Goal: Navigation & Orientation: Find specific page/section

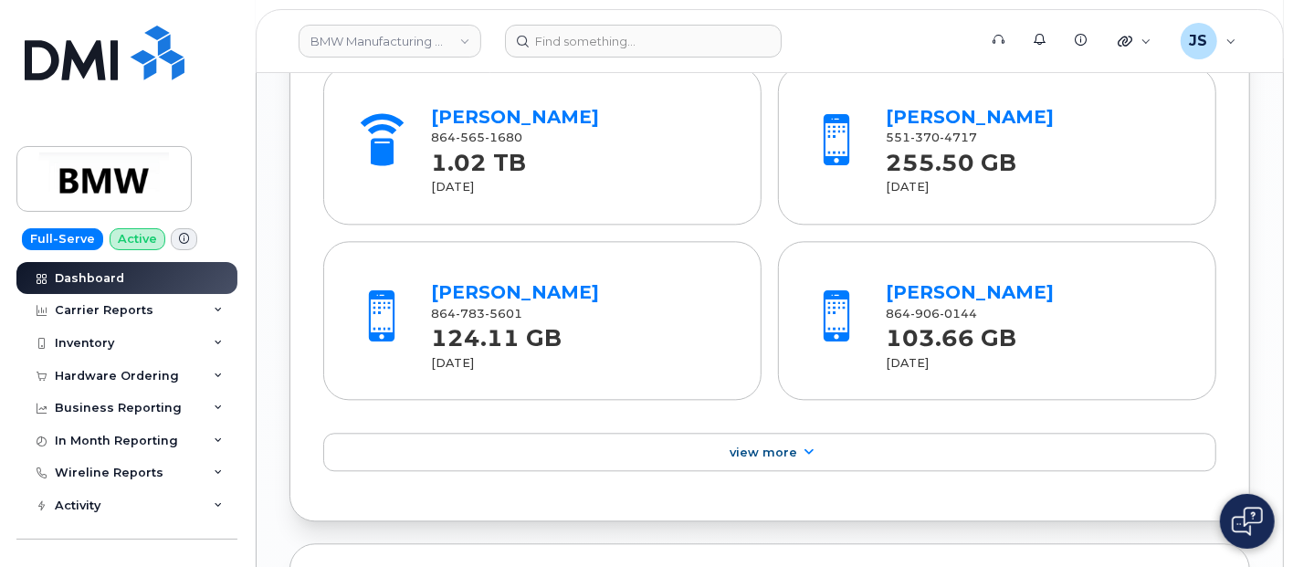
scroll to position [2562, 0]
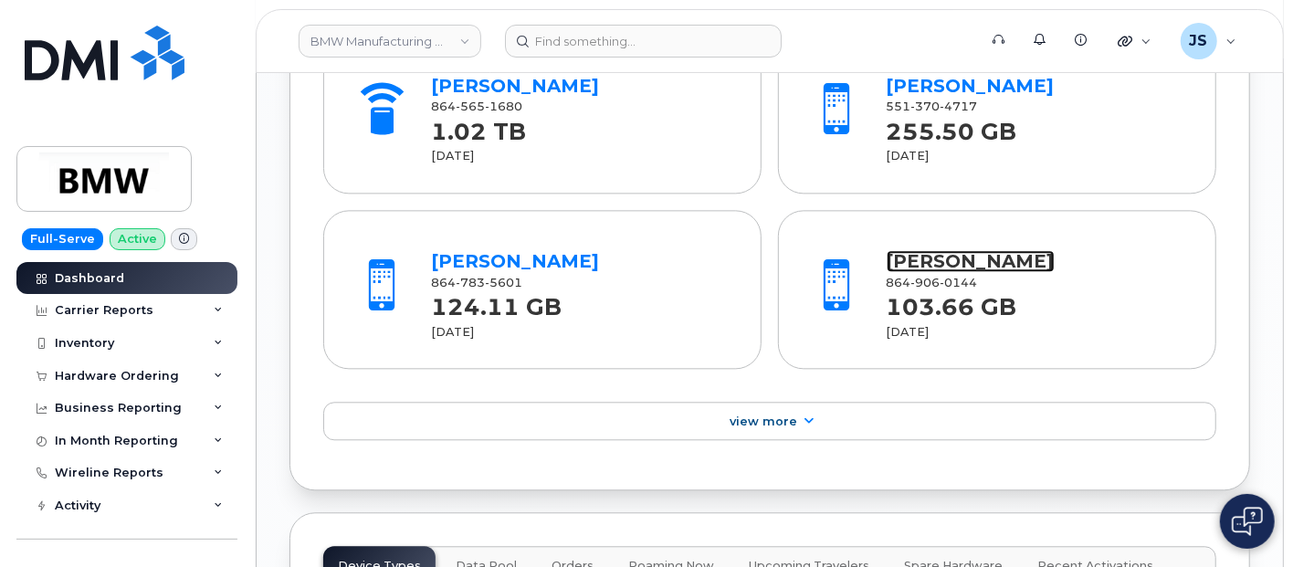
click at [913, 265] on link "[PERSON_NAME]" at bounding box center [971, 261] width 168 height 22
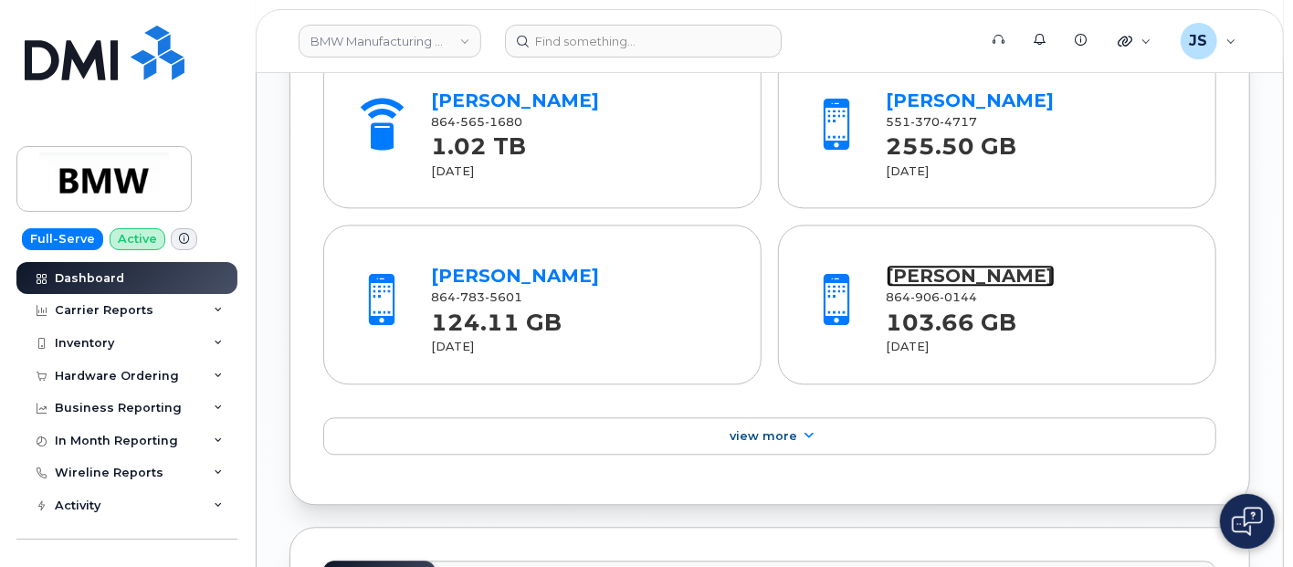
scroll to position [2579, 0]
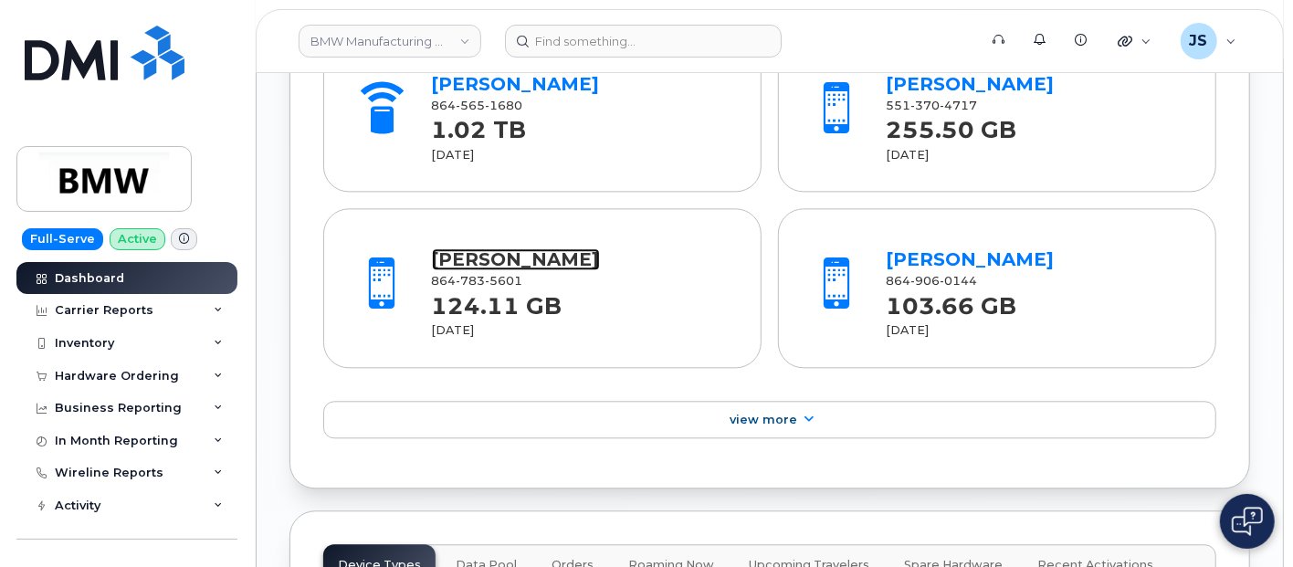
click at [524, 269] on link "Mitchell Shultz" at bounding box center [516, 259] width 168 height 22
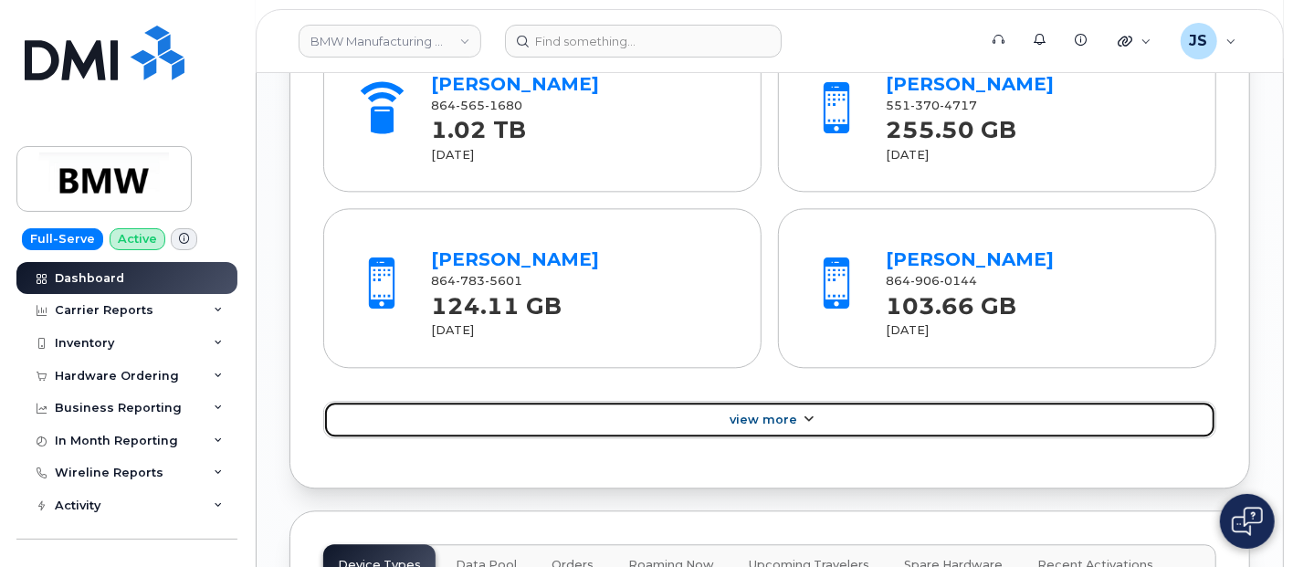
click at [930, 413] on link "View More" at bounding box center [769, 420] width 893 height 38
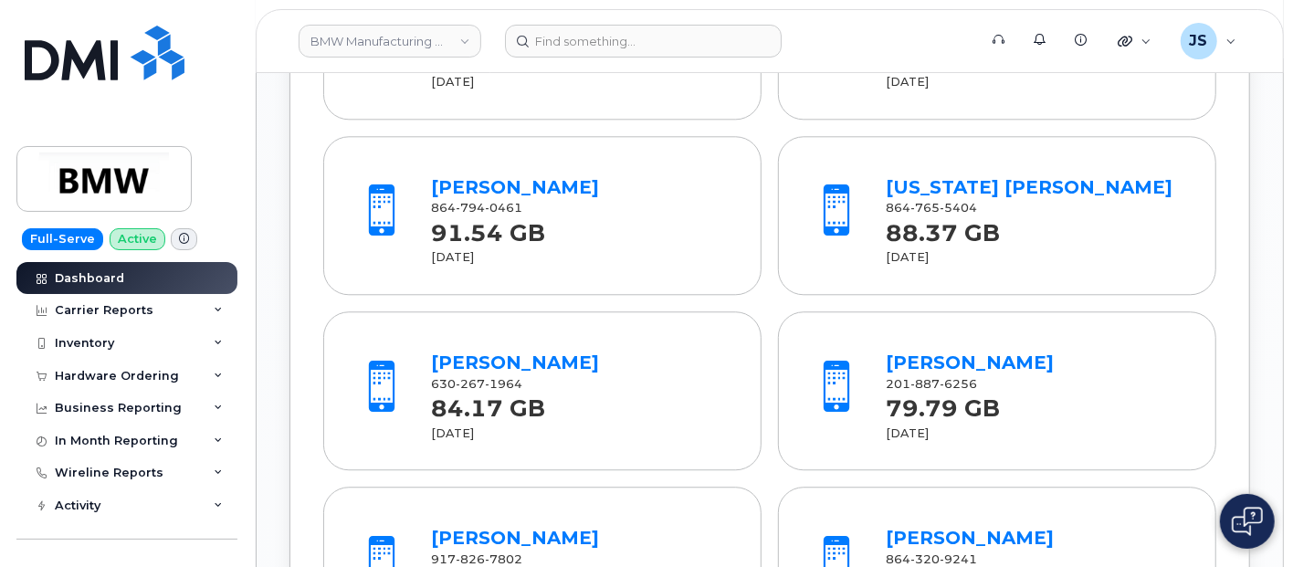
scroll to position [2884, 0]
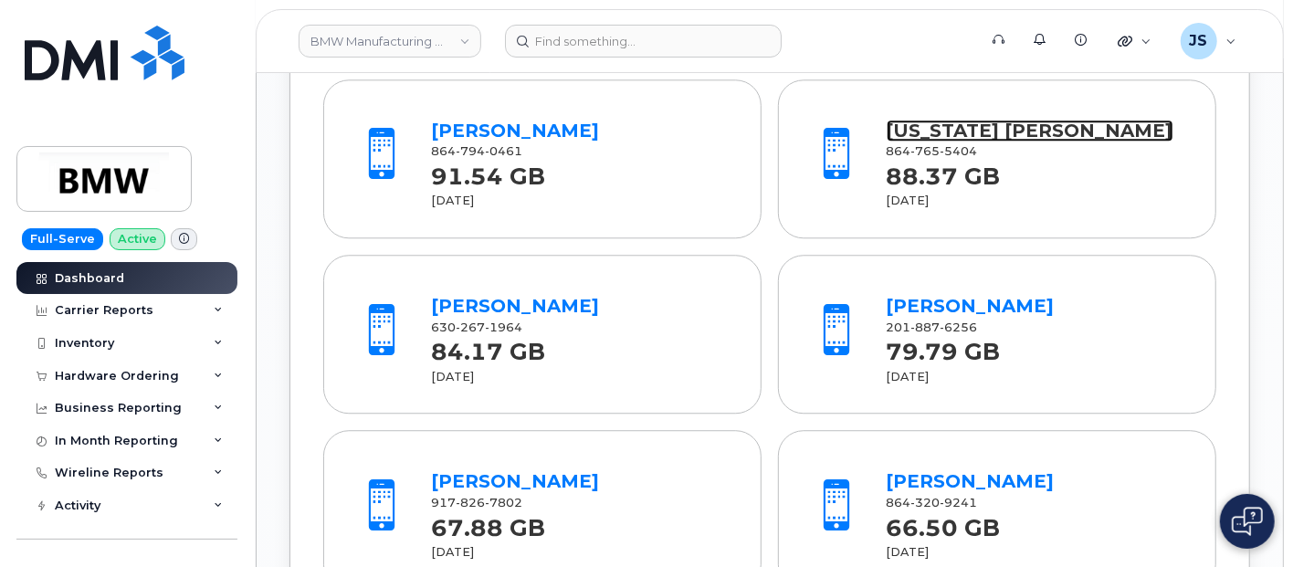
click at [950, 140] on link "Nevada DuBose" at bounding box center [1030, 131] width 287 height 22
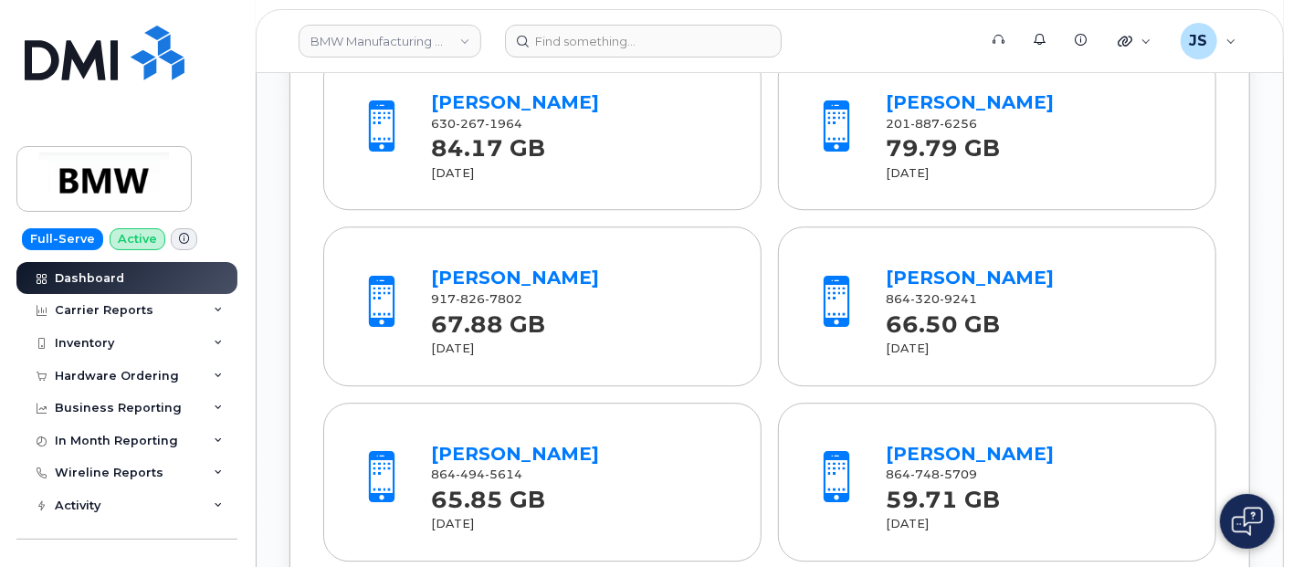
scroll to position [3188, 0]
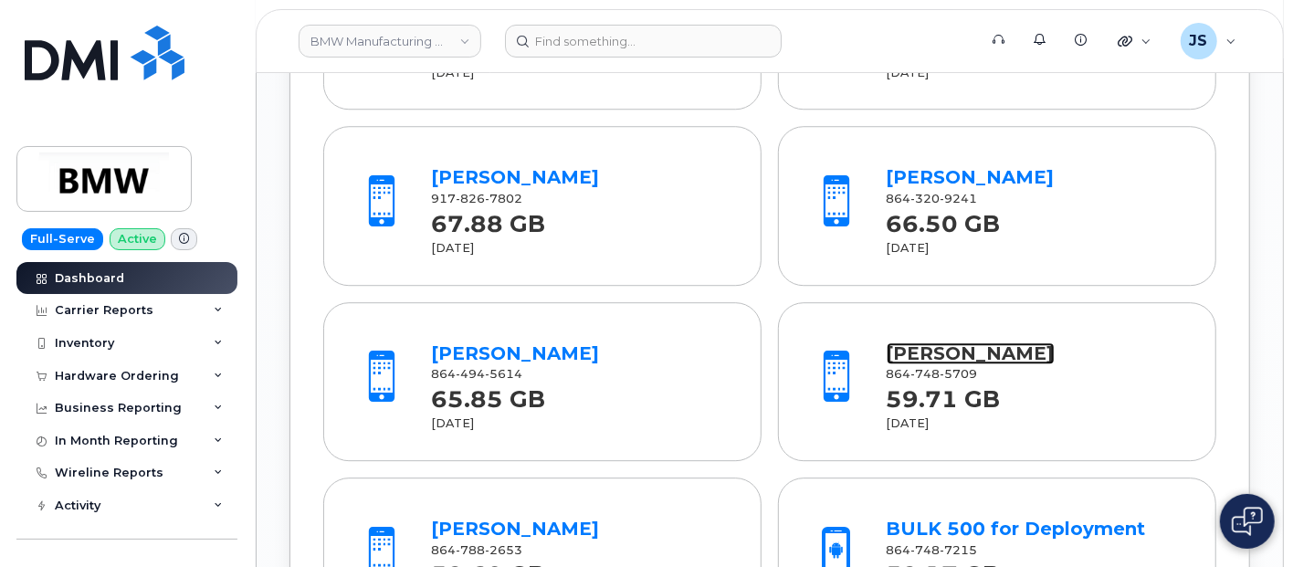
click at [934, 364] on link "Tobias Hofmann" at bounding box center [971, 354] width 168 height 22
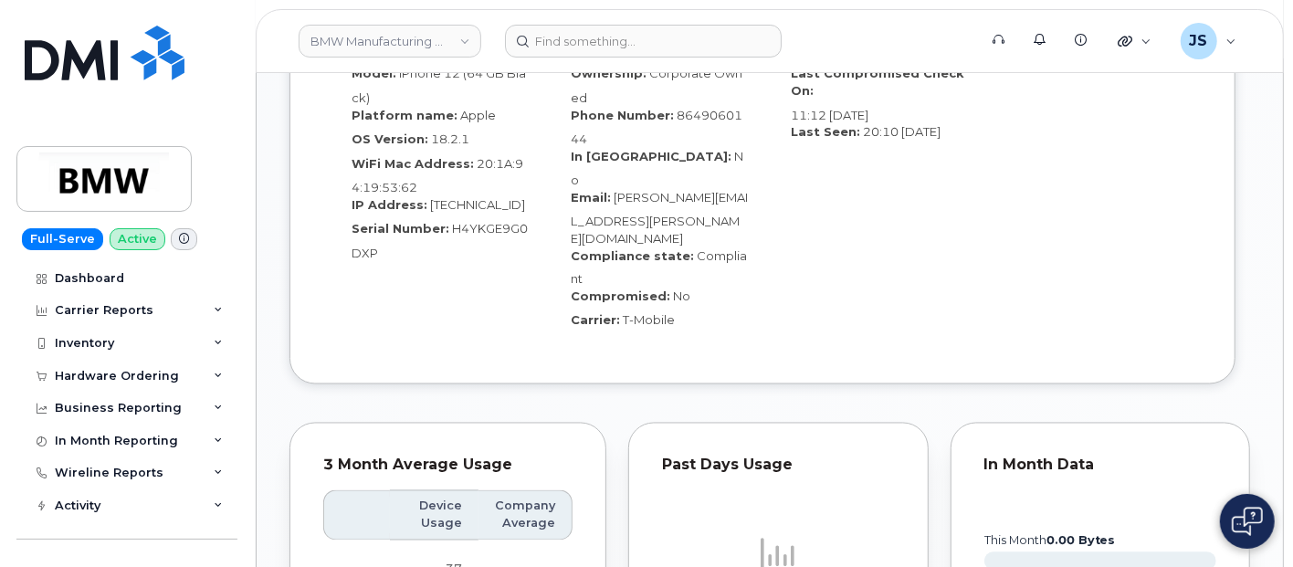
scroll to position [2022, 0]
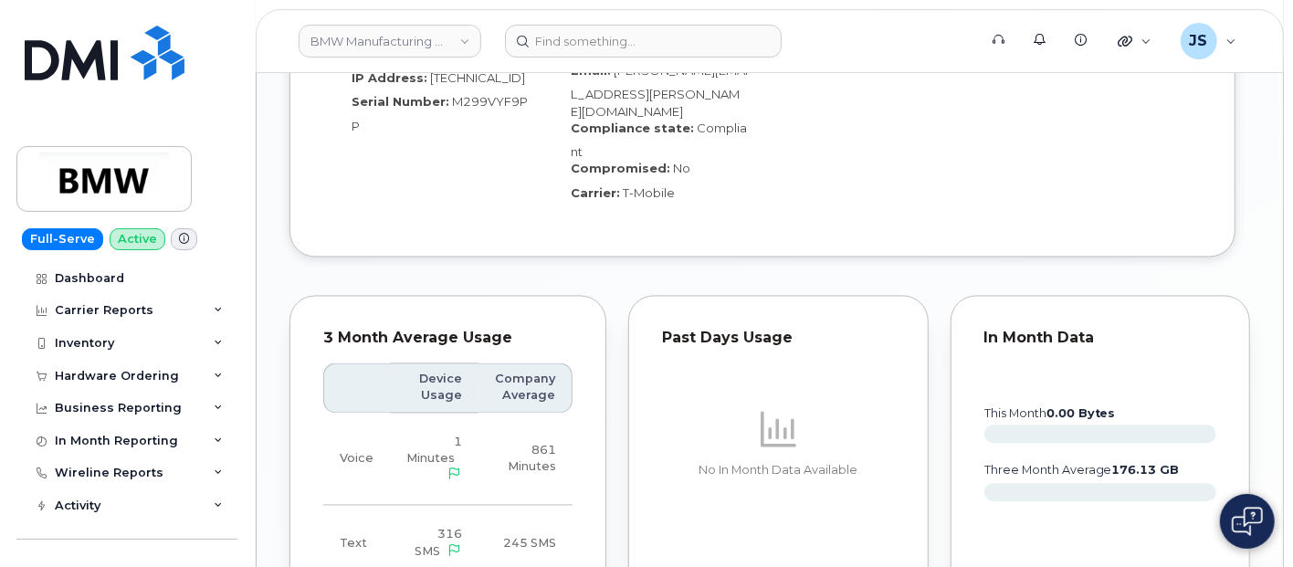
scroll to position [2131, 0]
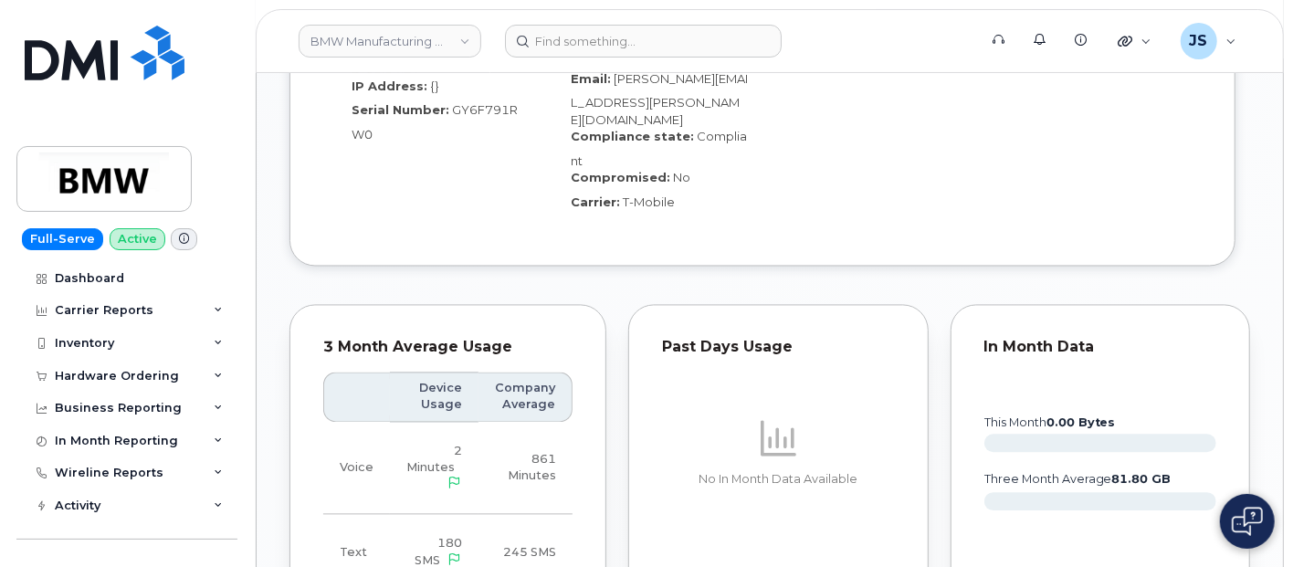
scroll to position [2278, 0]
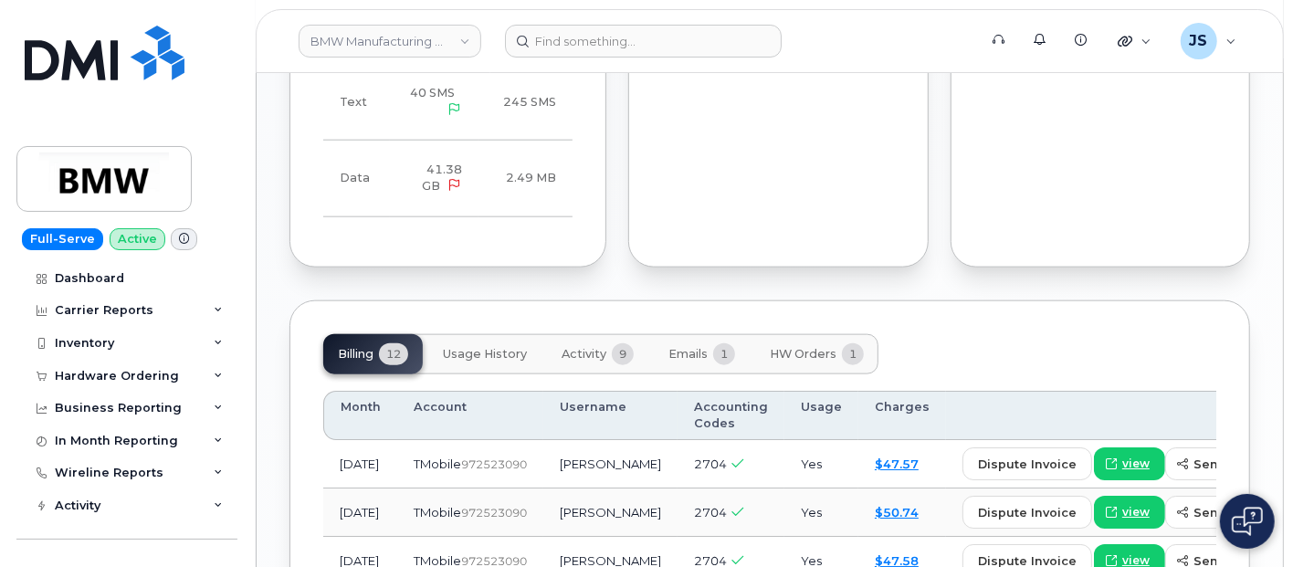
scroll to position [913, 0]
